Goal: Task Accomplishment & Management: Complete application form

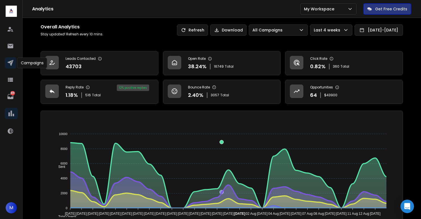
click at [12, 63] on icon at bounding box center [10, 63] width 6 height 6
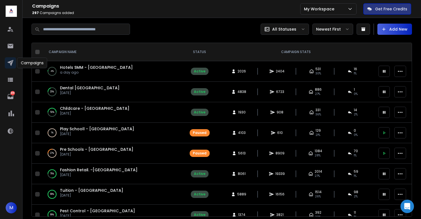
click at [86, 66] on span "Hotels SMM - [GEOGRAPHIC_DATA]" at bounding box center [96, 68] width 73 height 6
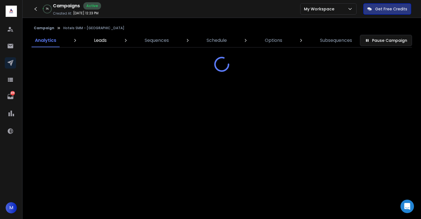
click at [95, 43] on p "Leads" at bounding box center [100, 40] width 13 height 7
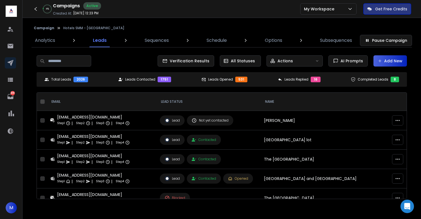
click at [389, 63] on button "Add New" at bounding box center [389, 60] width 33 height 11
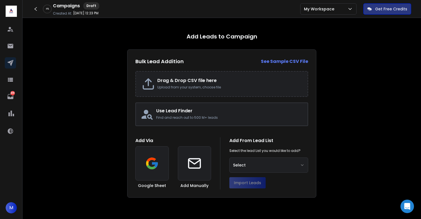
click at [189, 79] on h2 "Drag & Drop CSV file here" at bounding box center [229, 80] width 145 height 7
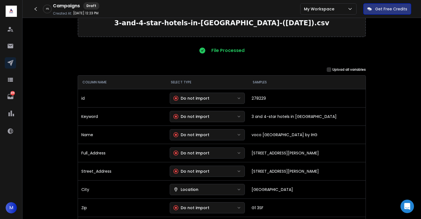
scroll to position [33, 0]
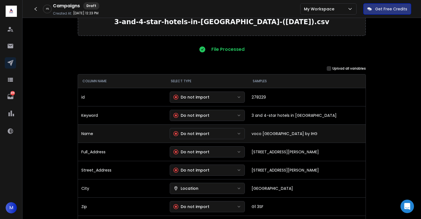
click at [199, 132] on div "Do not import" at bounding box center [191, 134] width 36 height 6
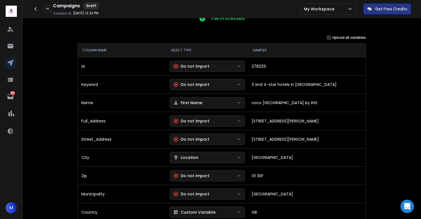
scroll to position [64, 0]
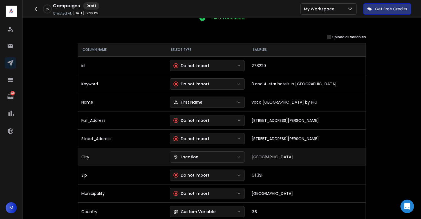
click at [188, 158] on div "Location" at bounding box center [185, 157] width 25 height 6
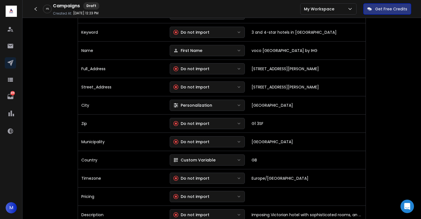
scroll to position [133, 0]
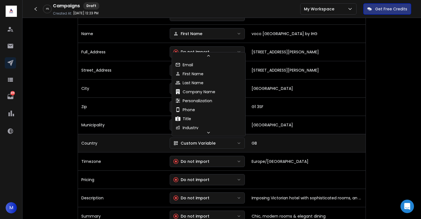
click at [202, 145] on div "Custom Variable" at bounding box center [194, 144] width 42 height 6
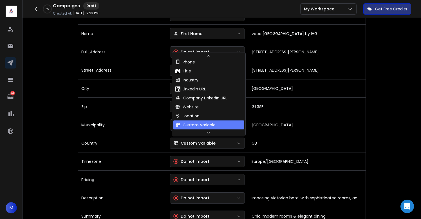
scroll to position [51, 0]
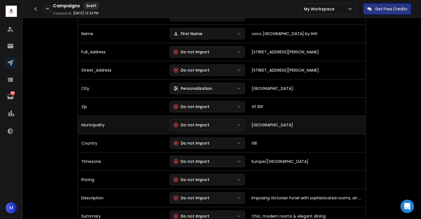
click at [203, 131] on td "Do not import" at bounding box center [207, 125] width 82 height 18
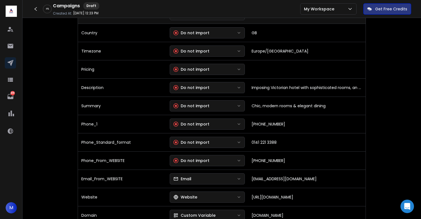
scroll to position [244, 0]
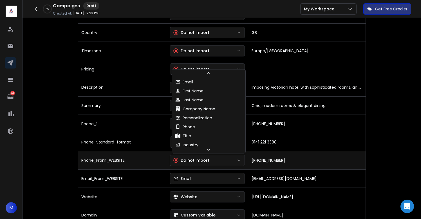
click at [206, 161] on div "Do not import" at bounding box center [191, 161] width 36 height 6
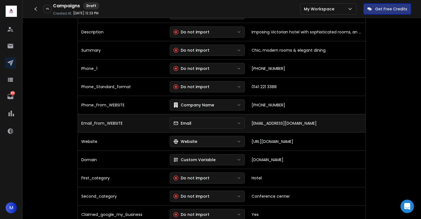
scroll to position [300, 0]
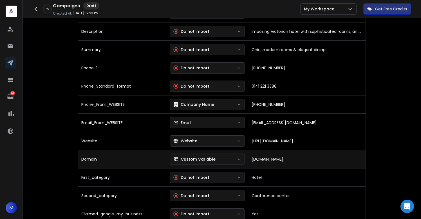
click at [199, 160] on div "Custom Variable" at bounding box center [194, 160] width 42 height 6
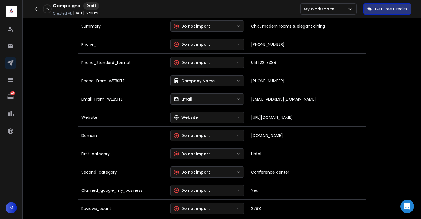
scroll to position [324, 0]
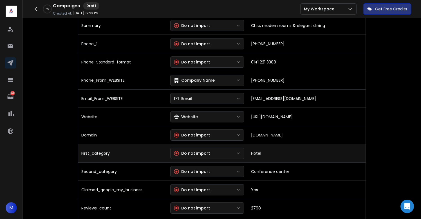
click at [200, 153] on div "Do not import" at bounding box center [192, 154] width 36 height 6
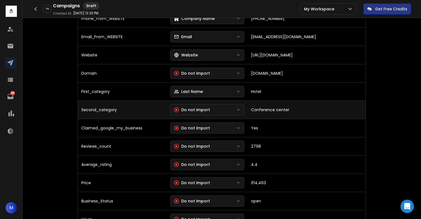
scroll to position [388, 0]
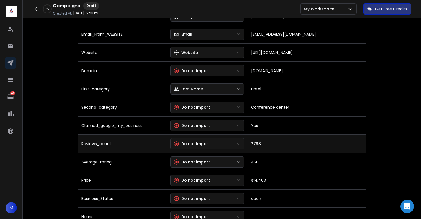
click at [207, 144] on div "Do not import" at bounding box center [192, 144] width 36 height 6
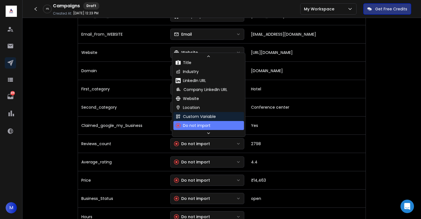
scroll to position [51, 0]
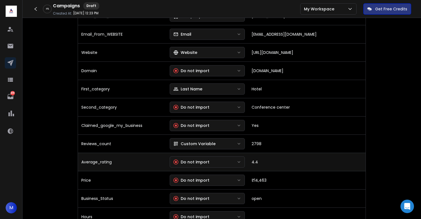
click at [202, 159] on button "Do not import" at bounding box center [207, 162] width 75 height 11
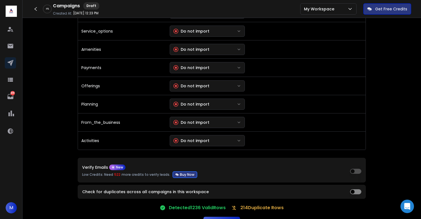
scroll to position [1177, 0]
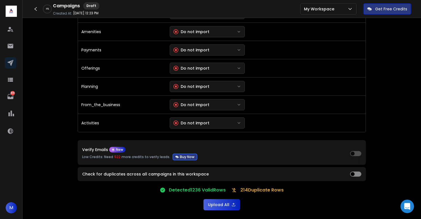
click at [220, 208] on button "Upload All" at bounding box center [221, 204] width 37 height 11
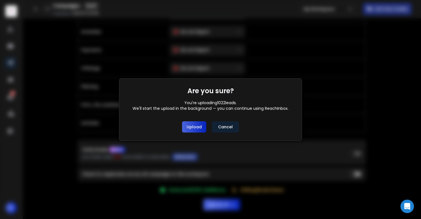
click at [188, 129] on button "Upload" at bounding box center [194, 126] width 24 height 11
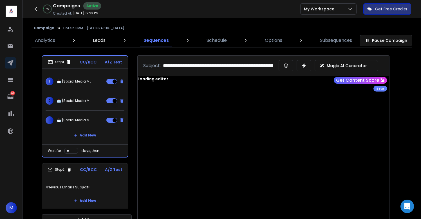
click at [98, 40] on p "Leads" at bounding box center [99, 40] width 13 height 7
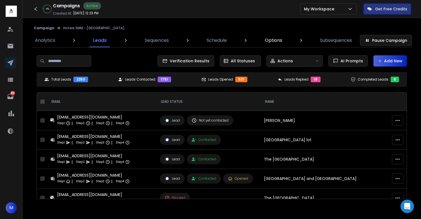
click at [271, 42] on p "Options" at bounding box center [273, 40] width 17 height 7
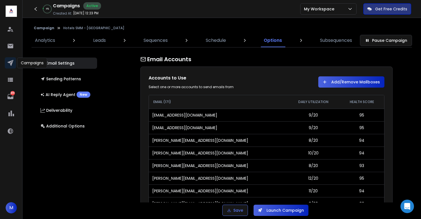
click at [8, 63] on icon at bounding box center [10, 63] width 7 height 7
